Goal: Check status: Check status

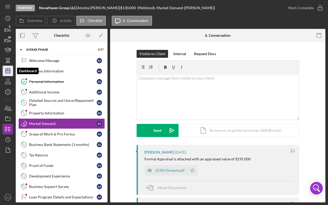
click at [8, 74] on icon "Icon/Dashboard" at bounding box center [7, 70] width 13 height 13
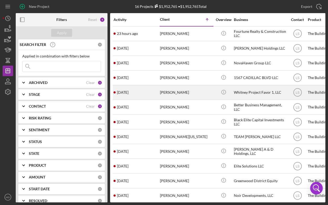
click at [126, 95] on div "3 days ago Beverly Montoya" at bounding box center [136, 92] width 46 height 14
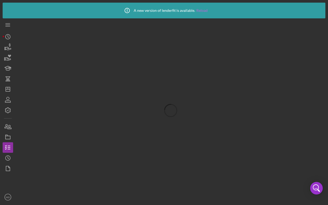
click at [200, 12] on link "Reload" at bounding box center [201, 10] width 11 height 4
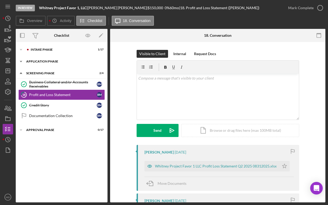
click at [19, 62] on icon "Icon/Expander" at bounding box center [21, 61] width 10 height 10
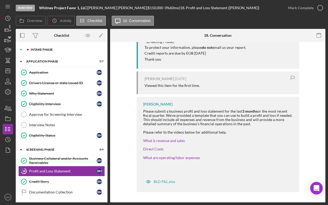
click at [20, 50] on icon "Icon/Expander" at bounding box center [21, 49] width 10 height 10
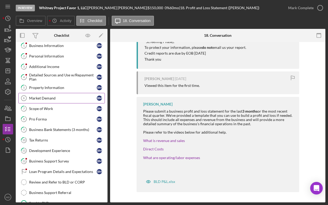
scroll to position [27, 0]
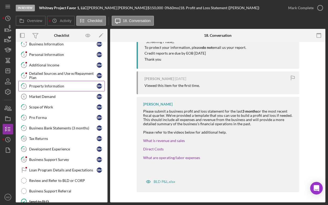
click at [54, 85] on div "Property Information" at bounding box center [63, 86] width 68 height 4
